Goal: Task Accomplishment & Management: Manage account settings

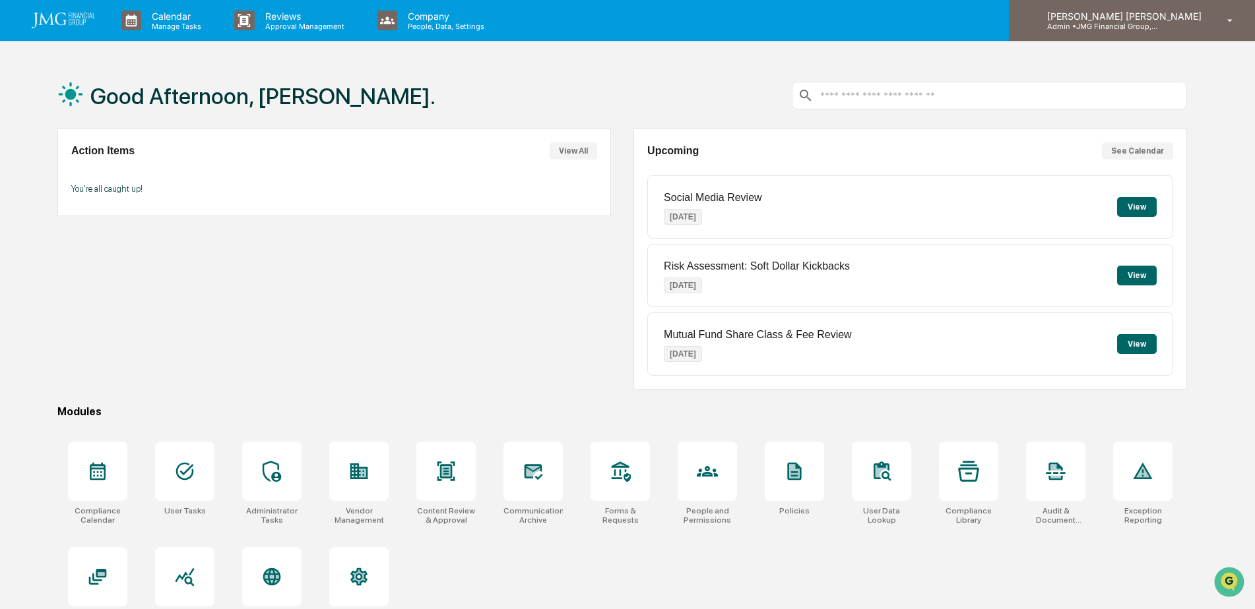
click at [1187, 33] on div "[PERSON_NAME] [PERSON_NAME] Admin • JMG Financial Group, Ltd." at bounding box center [1132, 20] width 246 height 41
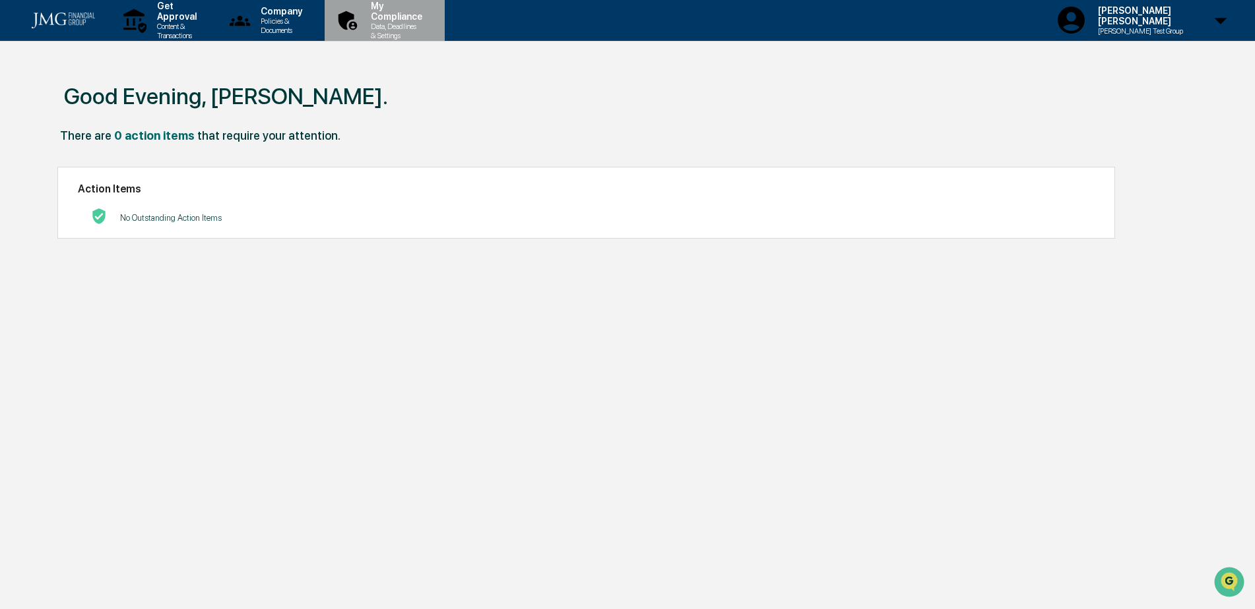
click at [437, 36] on div "My Compliance Data, Deadlines & Settings" at bounding box center [383, 20] width 107 height 41
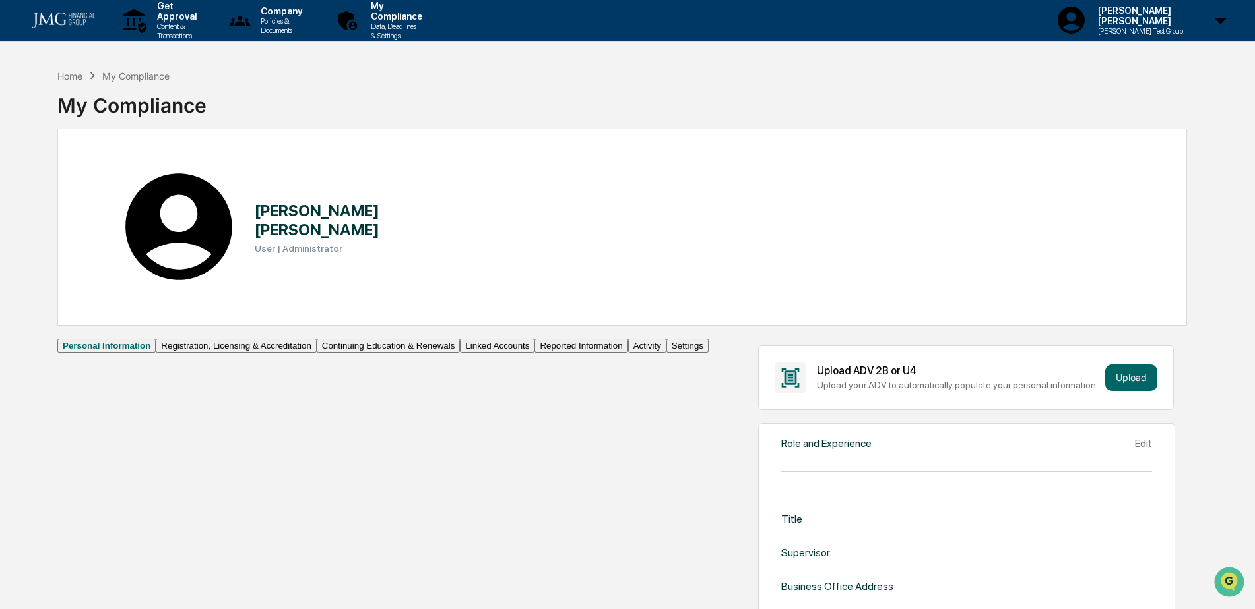
click at [460, 353] on button "Linked Accounts" at bounding box center [497, 346] width 75 height 14
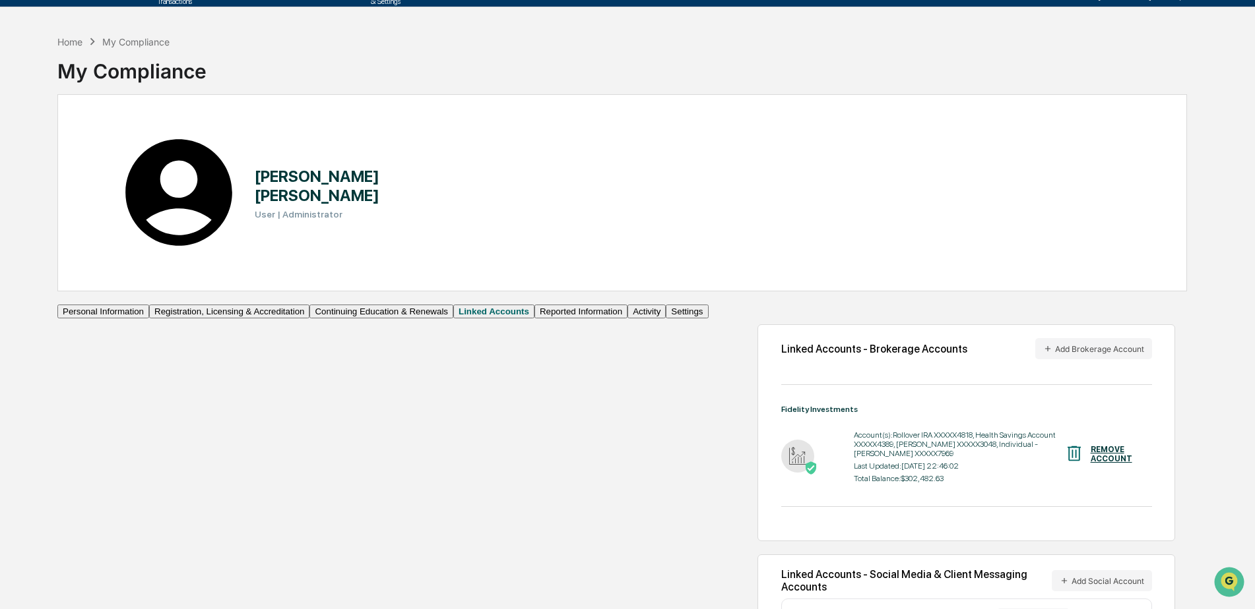
scroll to position [63, 0]
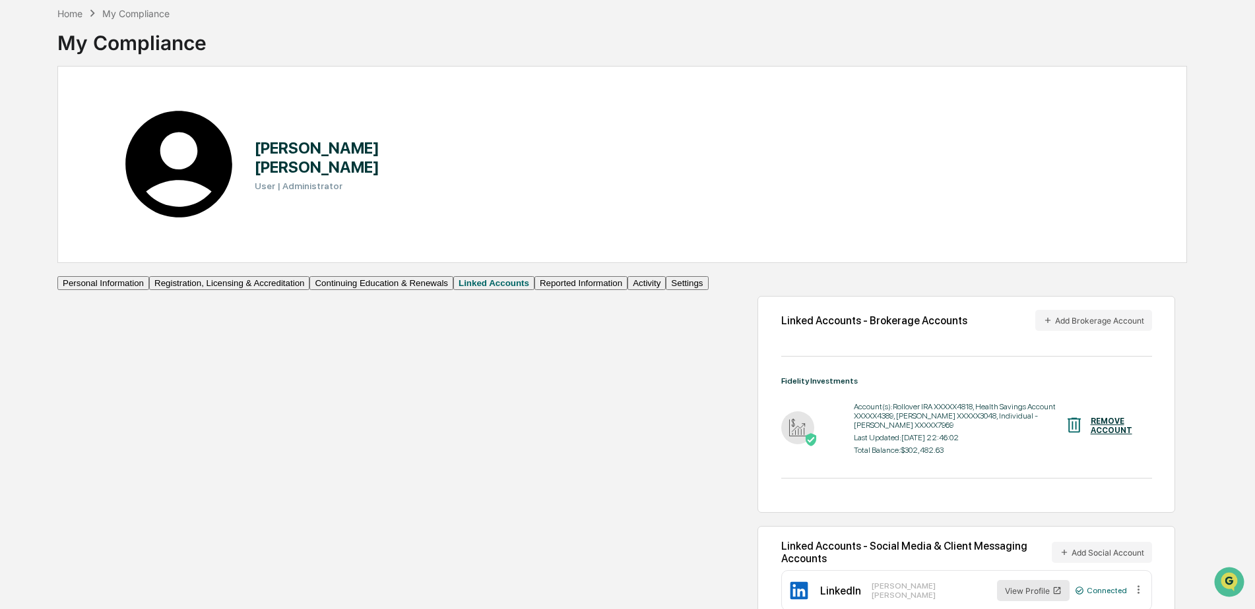
click at [997, 580] on button "View Profile" at bounding box center [1033, 590] width 73 height 21
click at [534, 290] on button "Reported Information" at bounding box center [580, 283] width 93 height 14
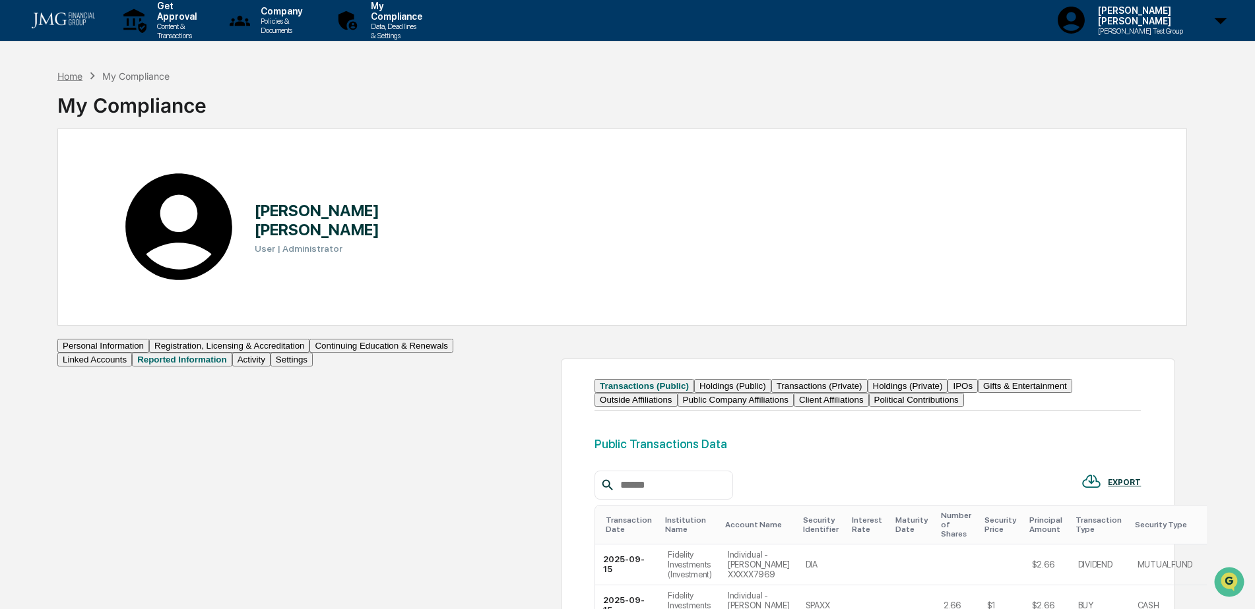
click at [82, 77] on div "Home" at bounding box center [69, 76] width 25 height 11
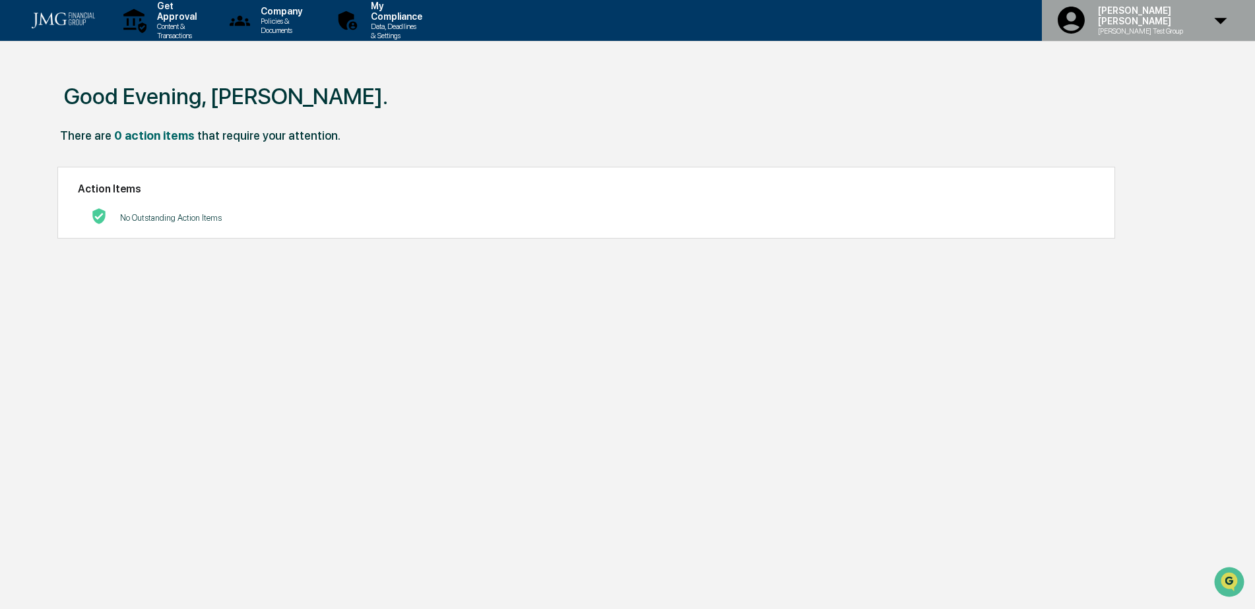
click at [1231, 28] on div "[PERSON_NAME] [PERSON_NAME] [PERSON_NAME] Test Group" at bounding box center [1148, 20] width 213 height 41
